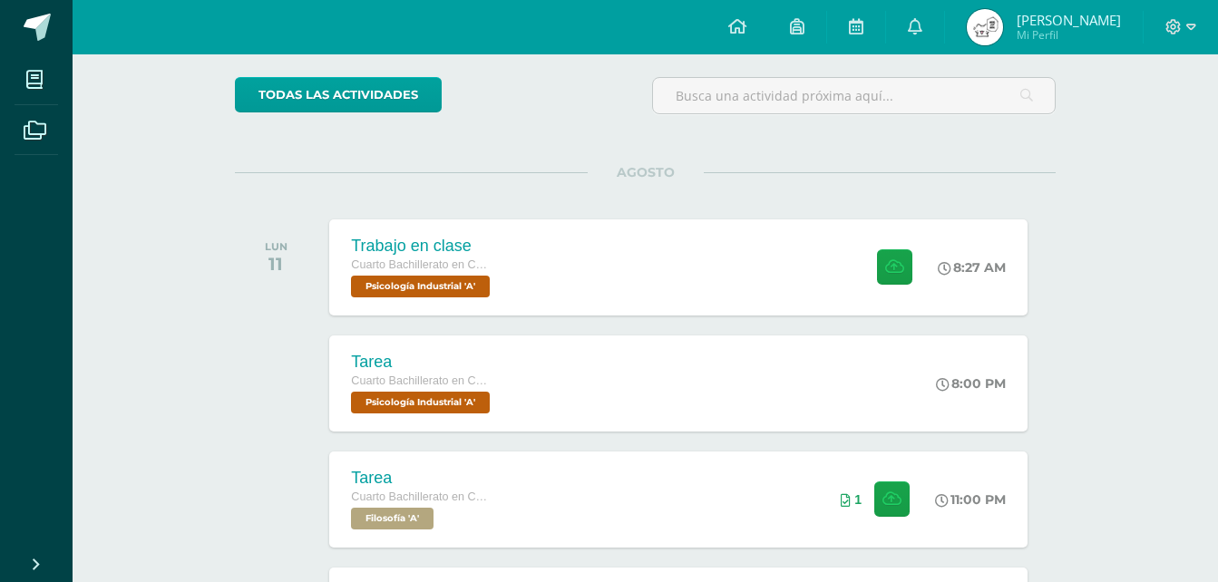
scroll to position [272, 0]
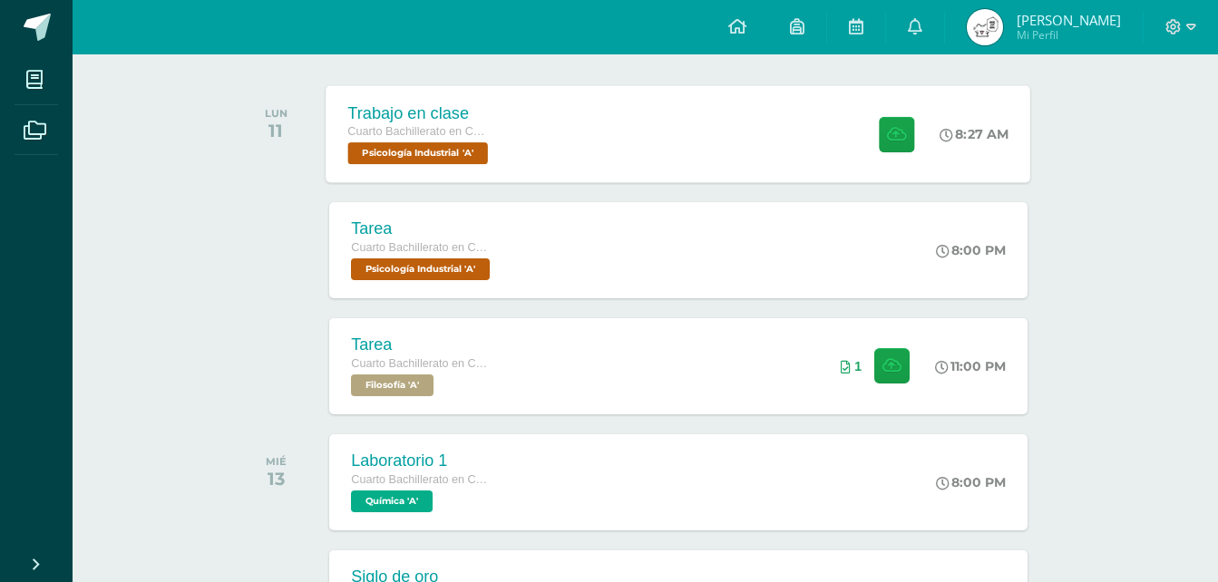
click at [561, 122] on div "Trabajo en clase Cuarto Bachillerato en CCLL en Diseño Grafico Psicología Indus…" at bounding box center [678, 133] width 705 height 97
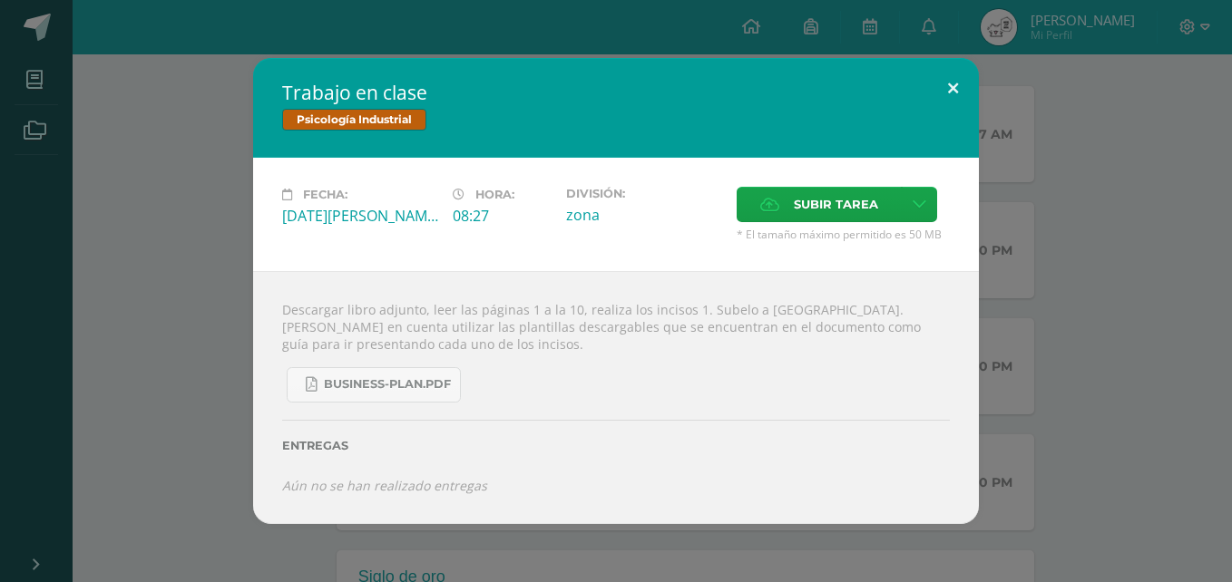
click at [957, 87] on button at bounding box center [953, 89] width 52 height 62
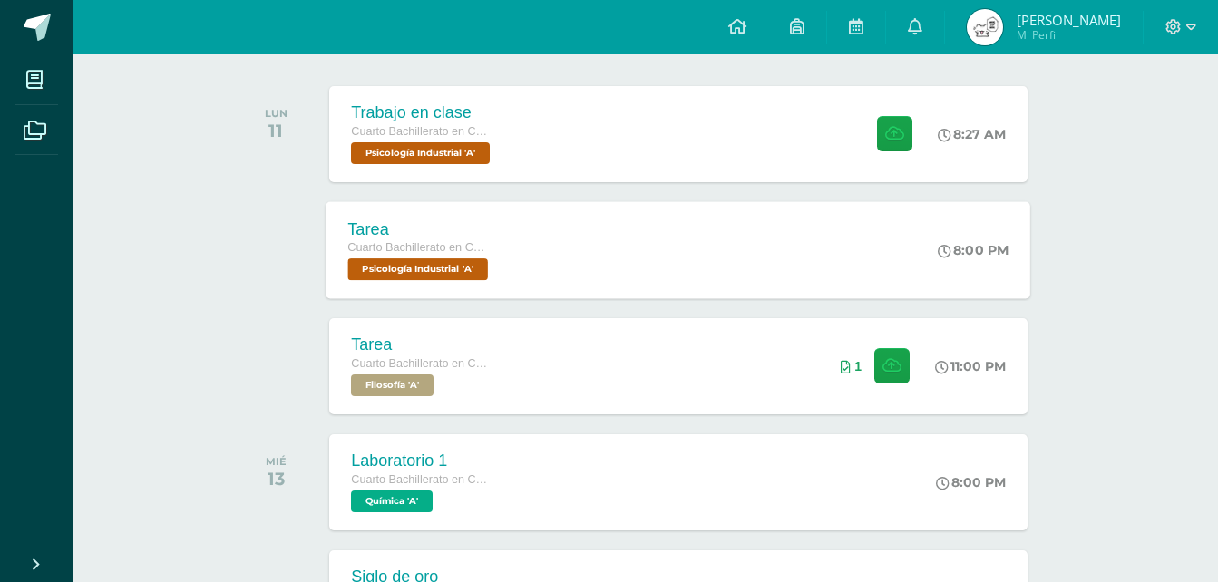
click at [610, 279] on div "Tarea Cuarto Bachillerato en CCLL en Diseño Grafico Psicología Industrial 'A' 8…" at bounding box center [678, 249] width 705 height 97
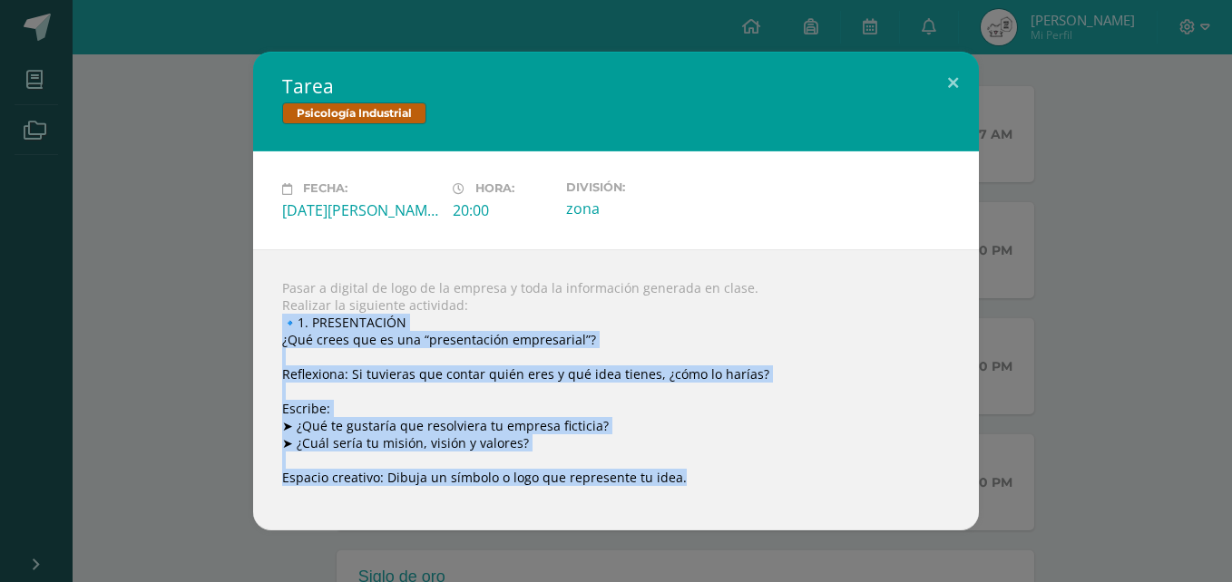
drag, startPoint x: 280, startPoint y: 320, endPoint x: 681, endPoint y: 477, distance: 430.5
click at [681, 477] on div "Pasar a digital de logo de la empresa y toda la información generada en clase. …" at bounding box center [616, 389] width 726 height 281
copy div "🔹1. PRESENTACIÓN ¿Qué crees que es una “presentación empresarial”? Reflexiona: …"
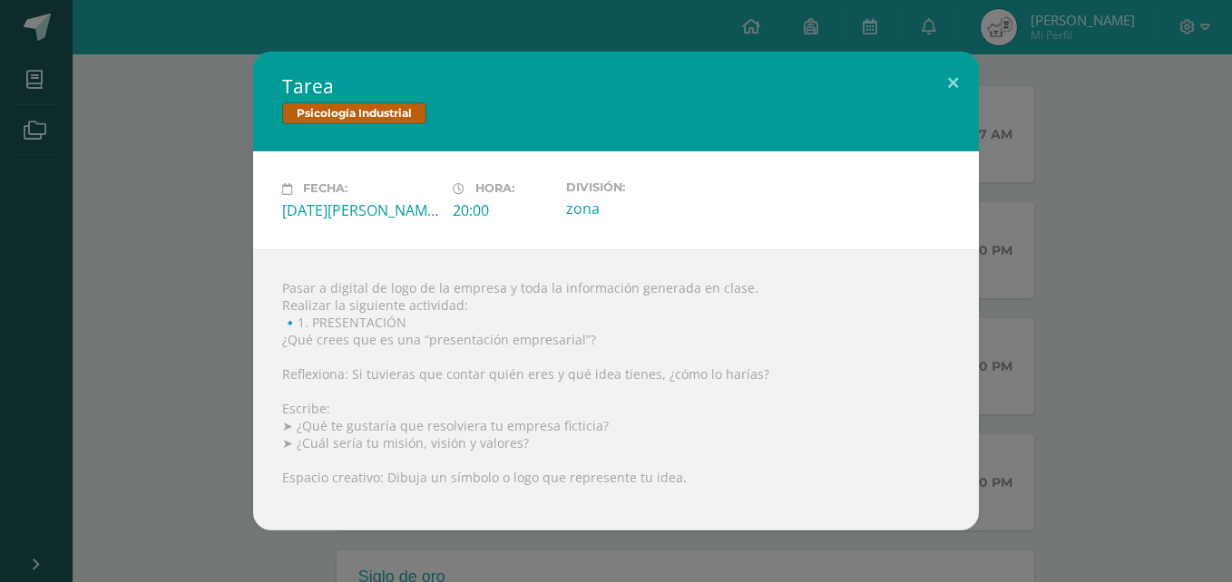
click at [790, 244] on div "Fecha: Lunes 11 de Agosto Hora: 20:00 División: zona" at bounding box center [616, 199] width 726 height 97
click at [946, 87] on button at bounding box center [953, 83] width 52 height 62
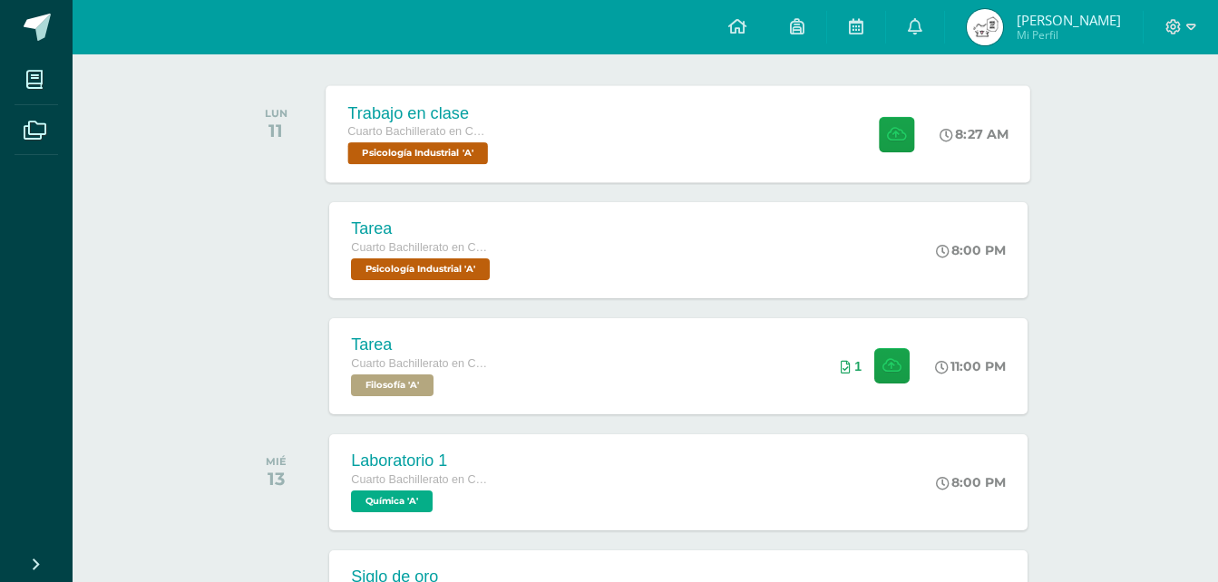
click at [577, 170] on div "Trabajo en clase Cuarto Bachillerato en CCLL en Diseño Grafico Psicología Indus…" at bounding box center [678, 133] width 705 height 97
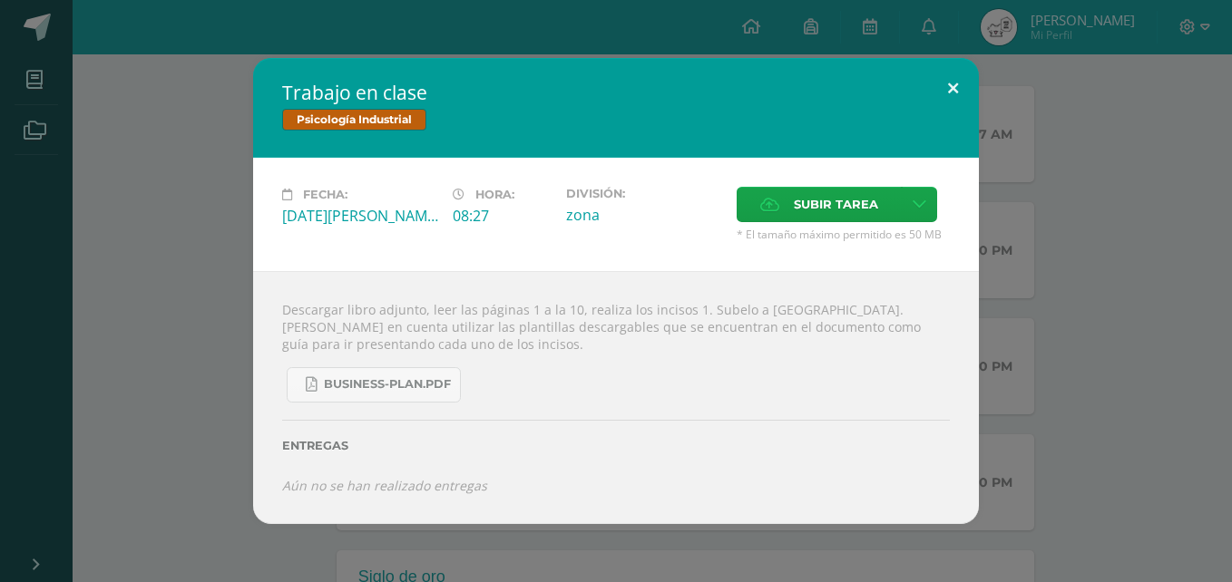
click at [948, 99] on button at bounding box center [953, 89] width 52 height 62
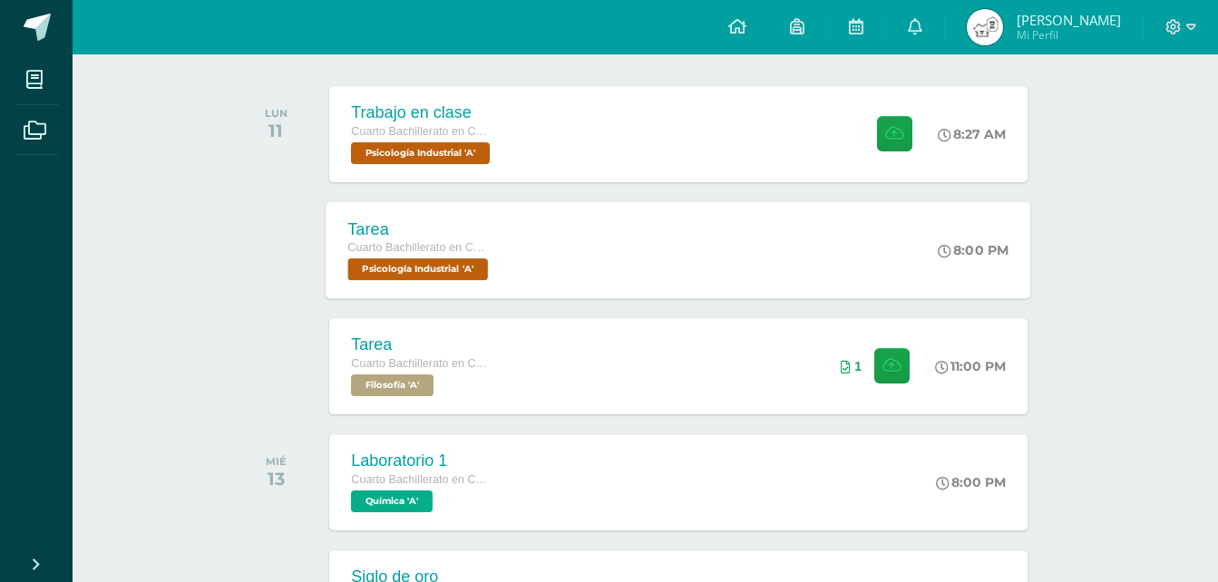
click at [795, 279] on div "Tarea Cuarto Bachillerato en CCLL en Diseño Grafico Psicología Industrial 'A' 8…" at bounding box center [678, 249] width 705 height 97
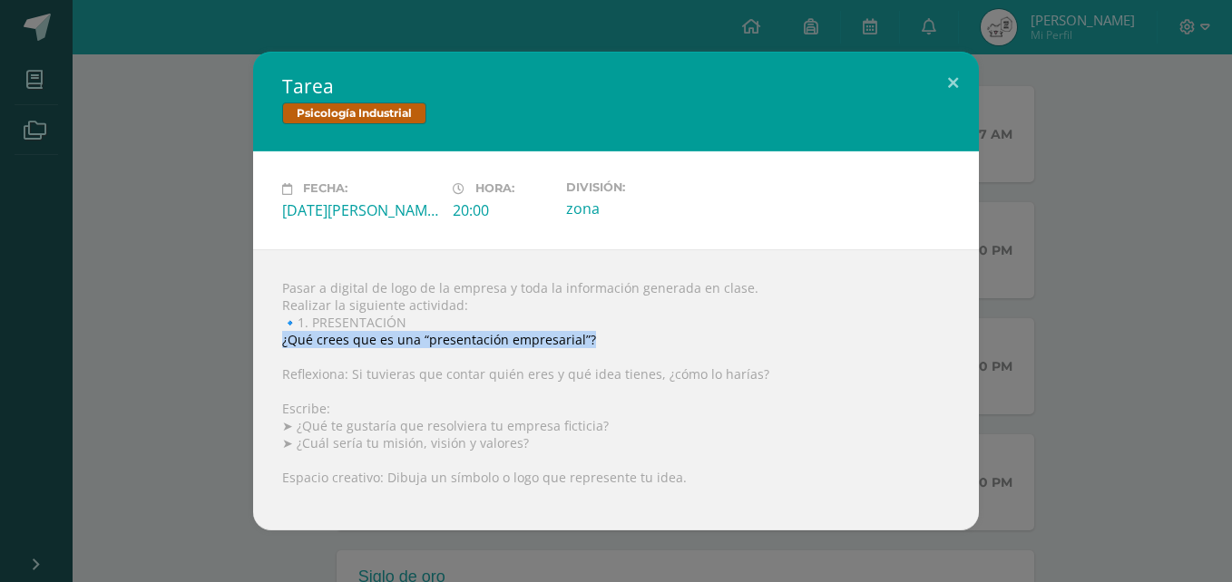
drag, startPoint x: 280, startPoint y: 343, endPoint x: 589, endPoint y: 346, distance: 308.4
click at [589, 346] on div "Pasar a digital de logo de la empresa y toda la información generada en clase. …" at bounding box center [616, 389] width 726 height 281
copy div "¿Qué crees que es una “presentación empresarial”?"
click at [685, 332] on div "Pasar a digital de logo de la empresa y toda la información generada en clase. …" at bounding box center [616, 389] width 726 height 281
drag, startPoint x: 279, startPoint y: 342, endPoint x: 592, endPoint y: 346, distance: 312.9
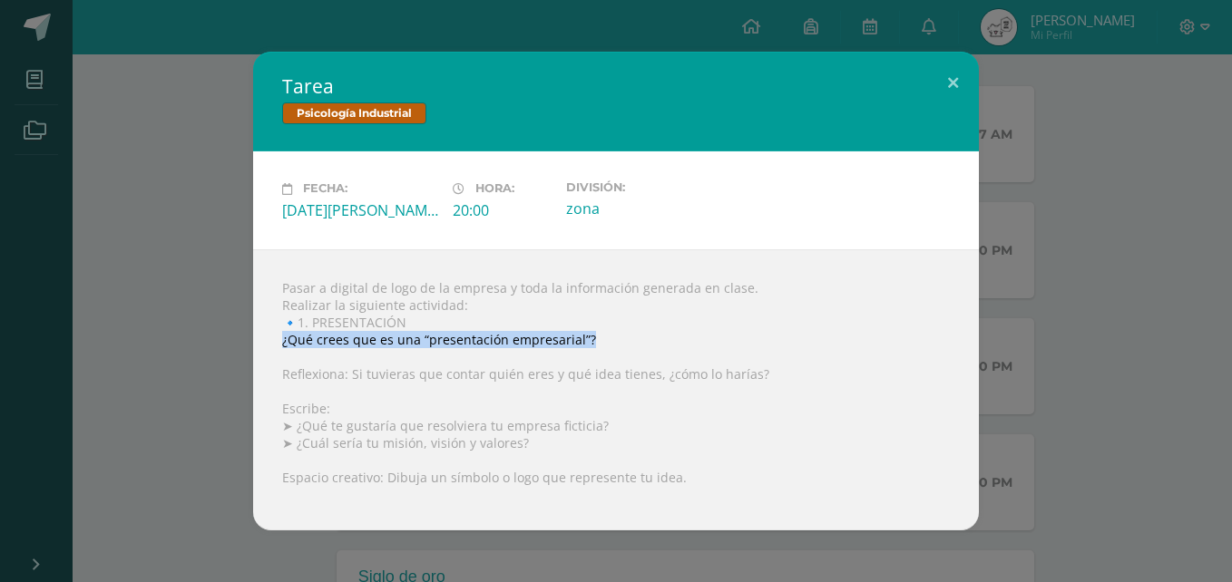
click at [592, 346] on div "Pasar a digital de logo de la empresa y toda la información generada en clase. …" at bounding box center [616, 389] width 726 height 281
copy div "¿Qué crees que es una “presentación empresarial”?"
click at [675, 233] on div "Fecha: Lunes 11 de Agosto Hora: 20:00 División: zona" at bounding box center [616, 199] width 726 height 97
click at [941, 98] on button at bounding box center [953, 83] width 52 height 62
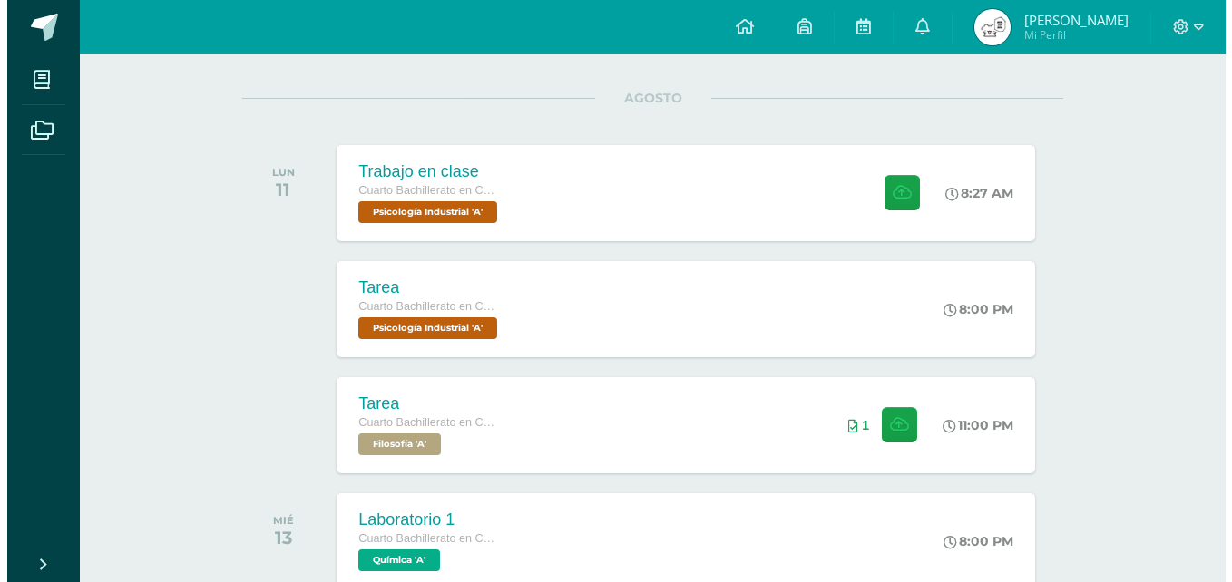
scroll to position [181, 0]
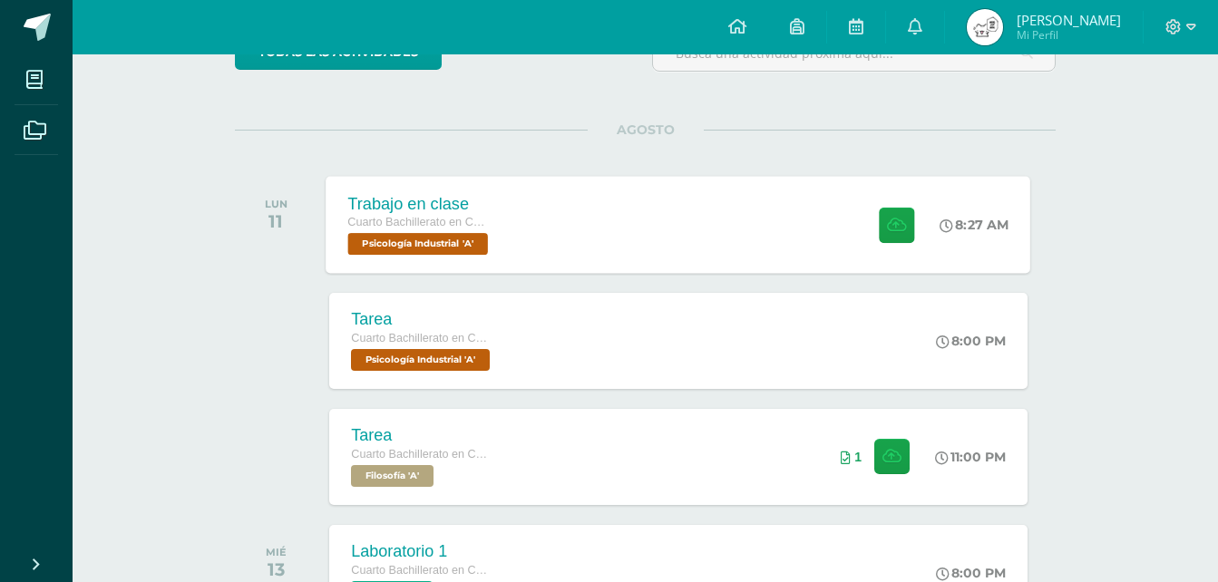
click at [718, 266] on div "Trabajo en clase Cuarto Bachillerato en CCLL en Diseño Grafico Psicología Indus…" at bounding box center [678, 224] width 705 height 97
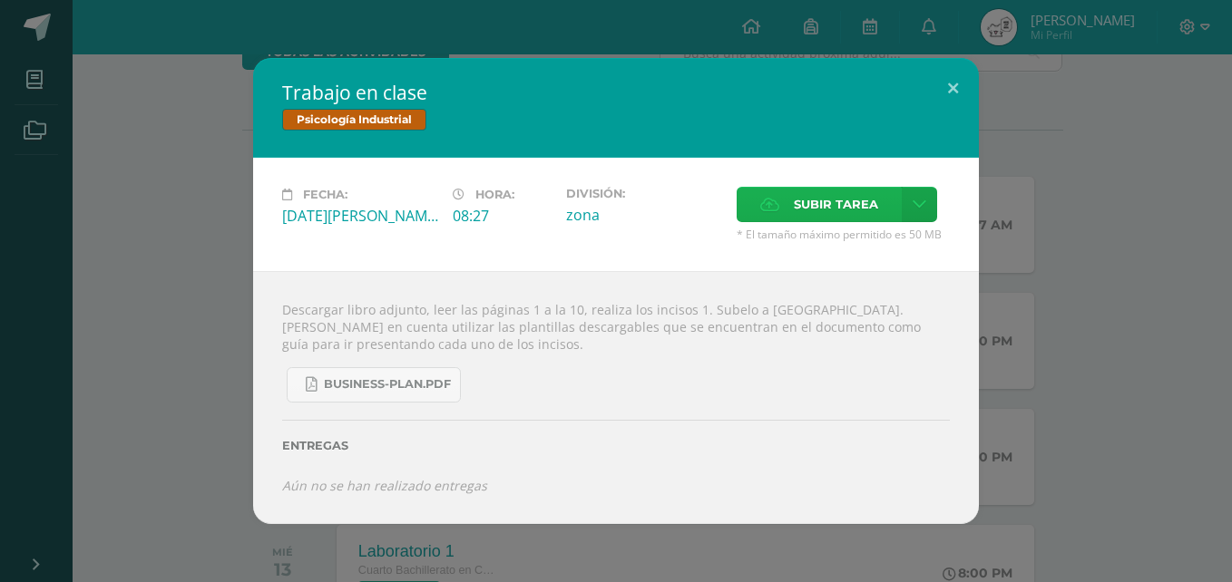
click at [807, 203] on span "Subir tarea" at bounding box center [836, 205] width 84 height 34
click at [0, 0] on input "Subir tarea" at bounding box center [0, 0] width 0 height 0
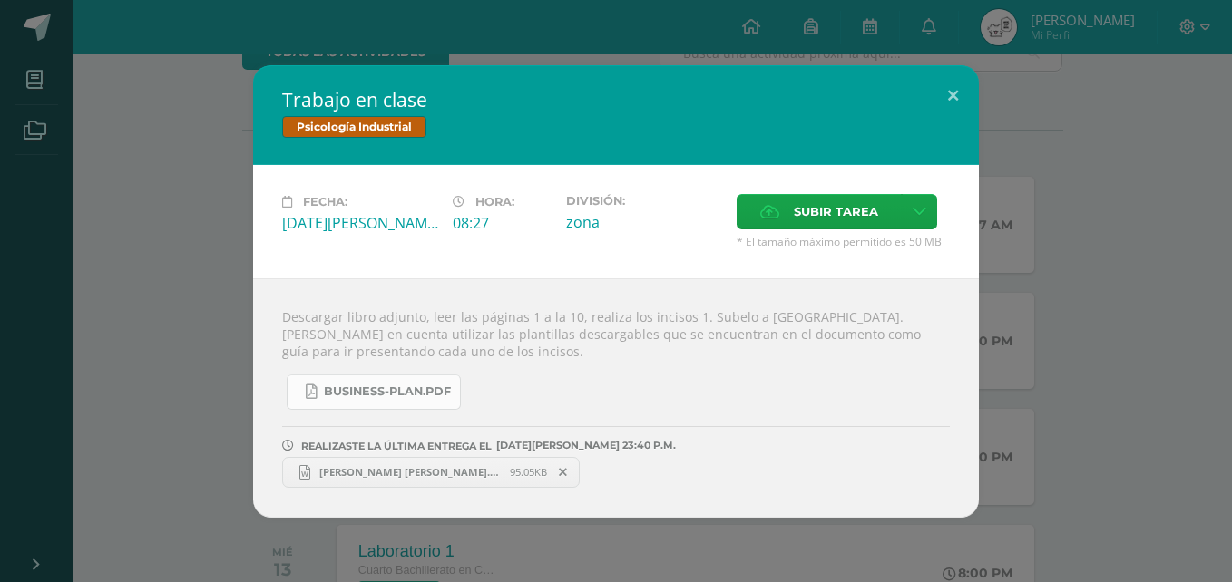
click at [453, 380] on link "business-plan.pdf" at bounding box center [374, 392] width 174 height 35
click at [946, 96] on button at bounding box center [953, 96] width 52 height 62
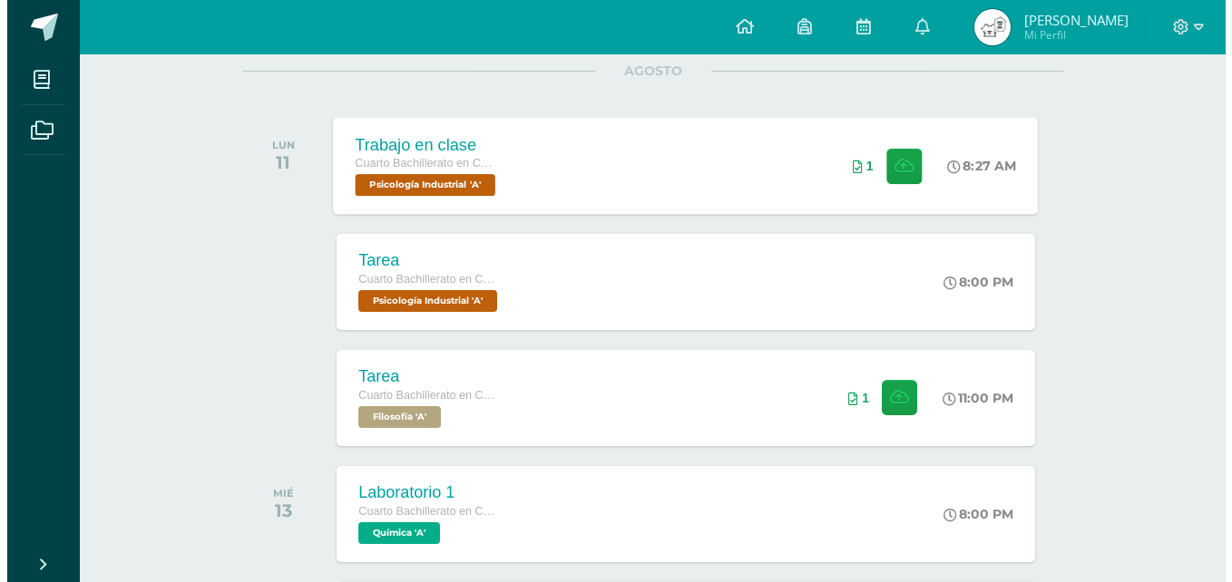
scroll to position [272, 0]
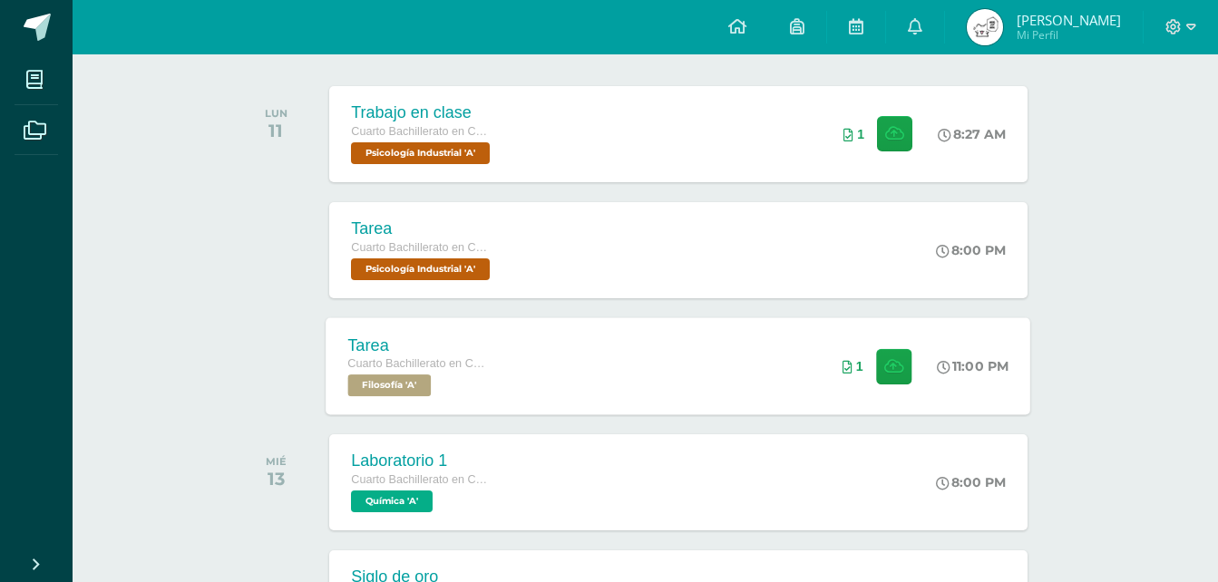
click at [729, 373] on div "Tarea Cuarto Bachillerato en CCLL en Diseño Grafico Filosofía 'A' 11:00 PM 1 Ta…" at bounding box center [678, 365] width 705 height 97
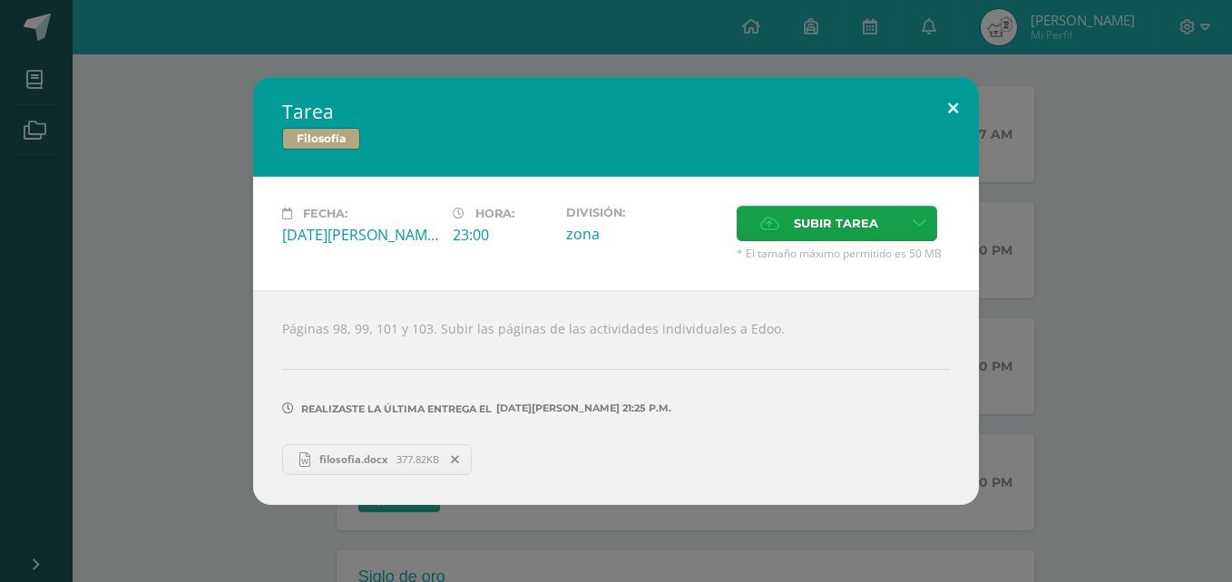
click at [934, 106] on button at bounding box center [953, 108] width 52 height 62
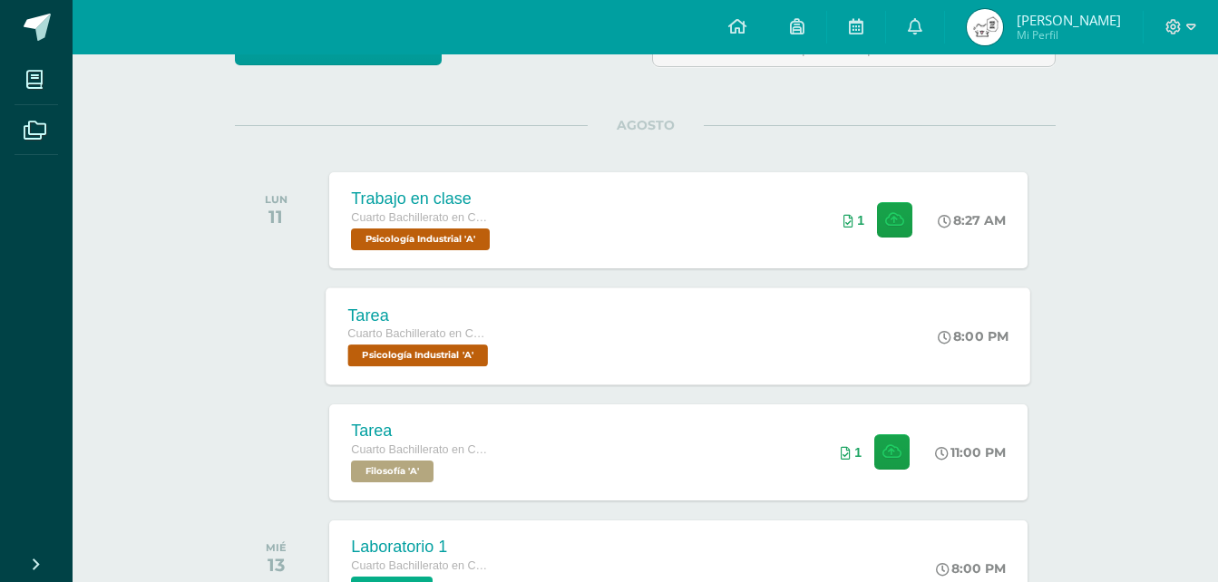
scroll to position [0, 0]
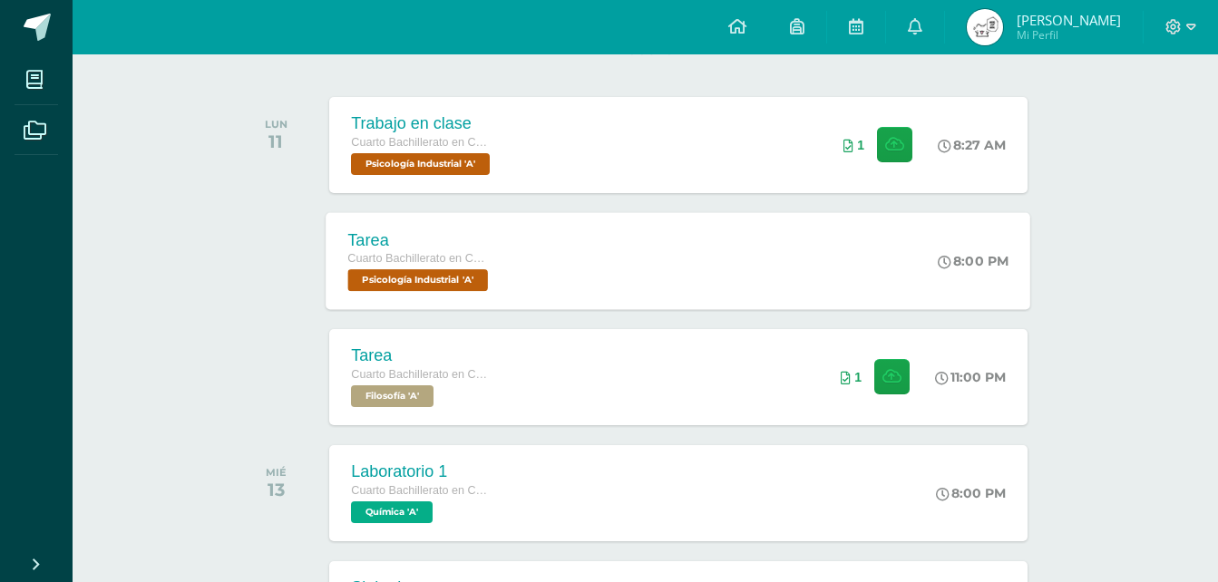
scroll to position [272, 0]
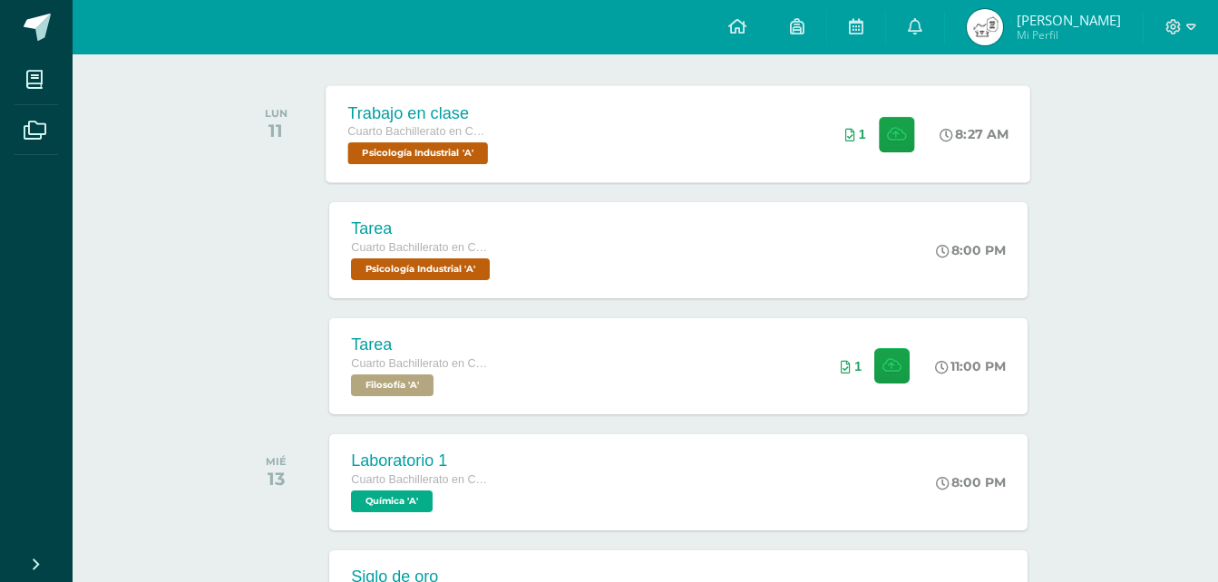
click at [600, 151] on div "Trabajo en clase Cuarto Bachillerato en CCLL en Diseño Grafico Psicología Indus…" at bounding box center [678, 133] width 705 height 97
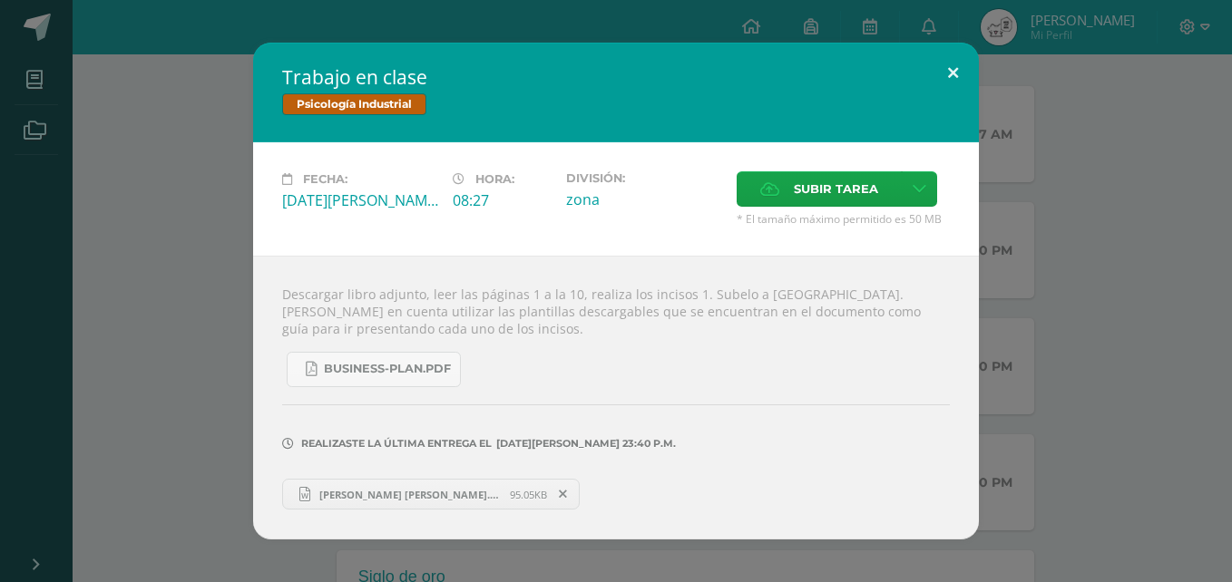
click at [940, 74] on button at bounding box center [953, 74] width 52 height 62
